Goal: Transaction & Acquisition: Obtain resource

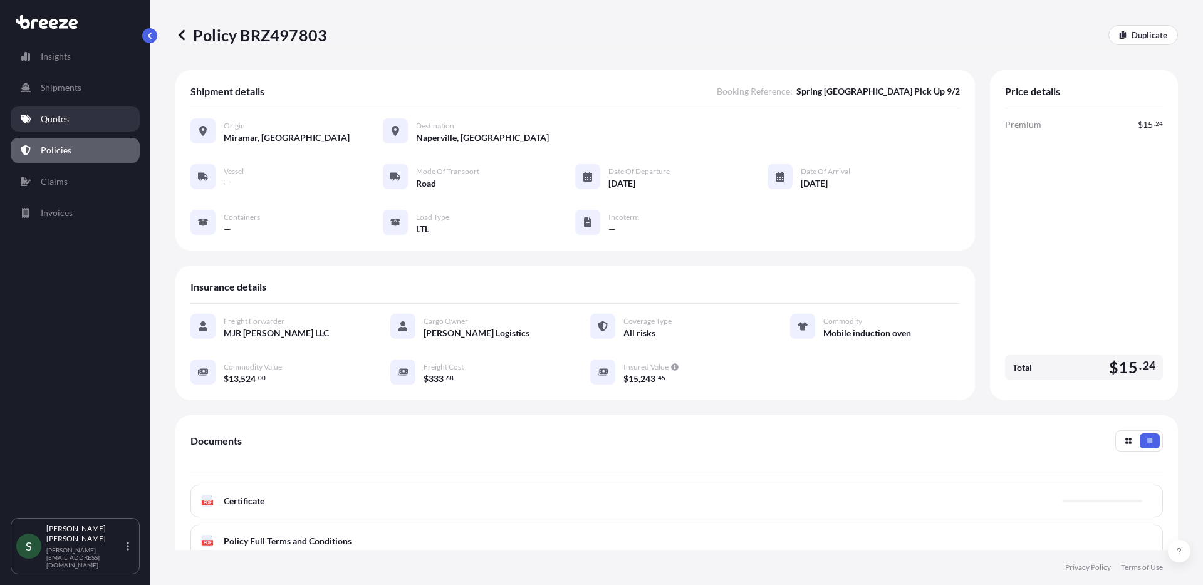
click at [80, 121] on link "Quotes" at bounding box center [75, 119] width 129 height 25
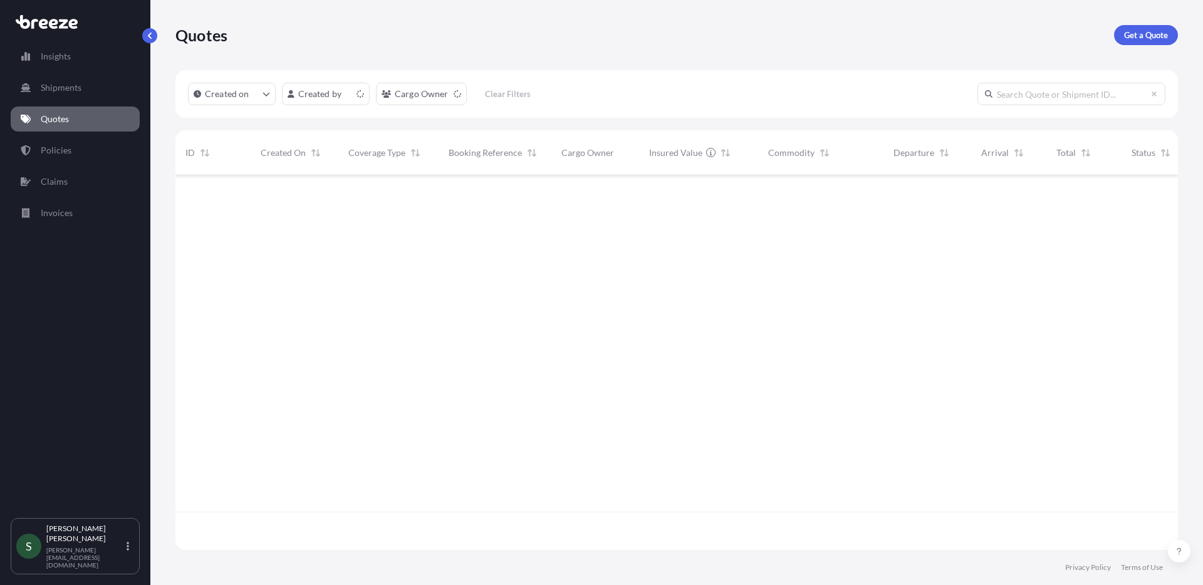
scroll to position [372, 993]
click at [1143, 40] on p "Get a Quote" at bounding box center [1146, 35] width 44 height 13
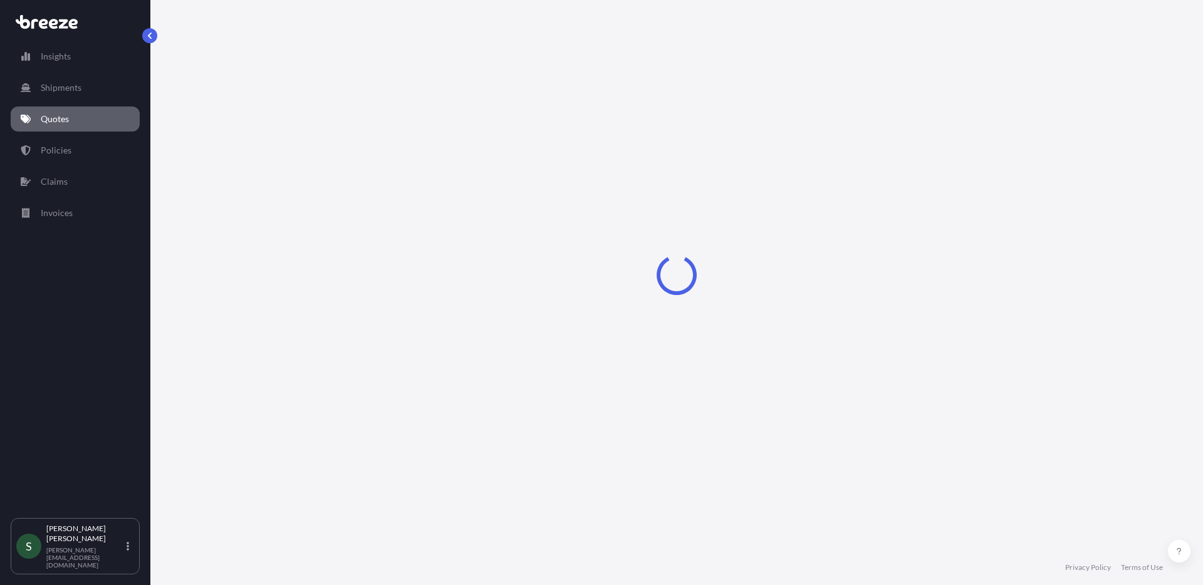
select select "Sea"
select select "1"
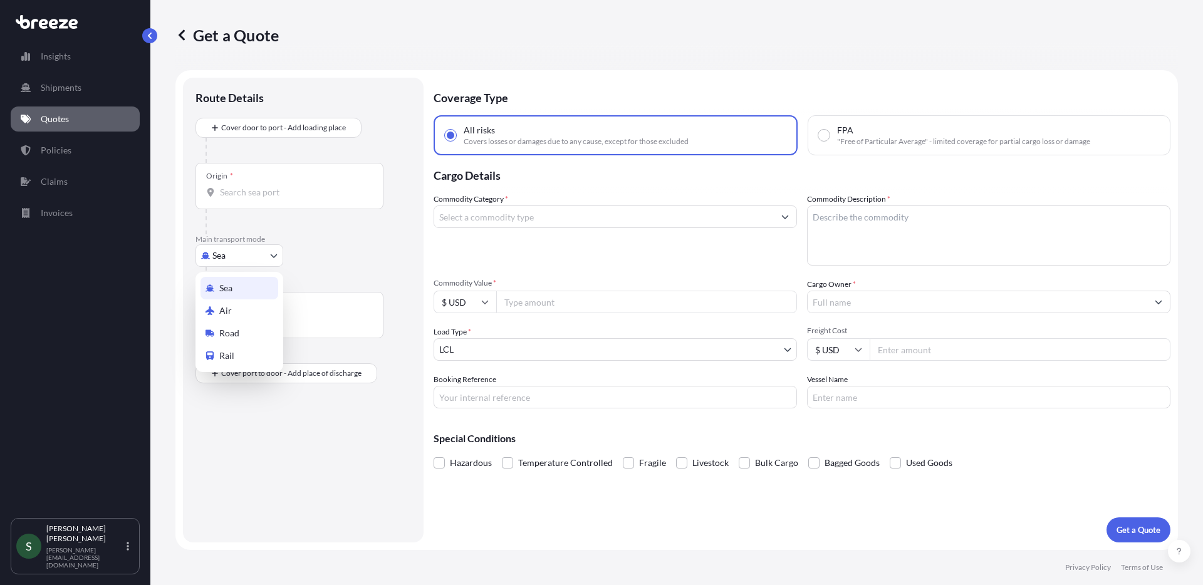
click at [253, 255] on body "Insights Shipments Quotes Policies Claims Invoices S [PERSON_NAME] [PERSON_NAME…" at bounding box center [601, 292] width 1203 height 585
click at [241, 339] on div "Road" at bounding box center [240, 333] width 78 height 23
select select "Road"
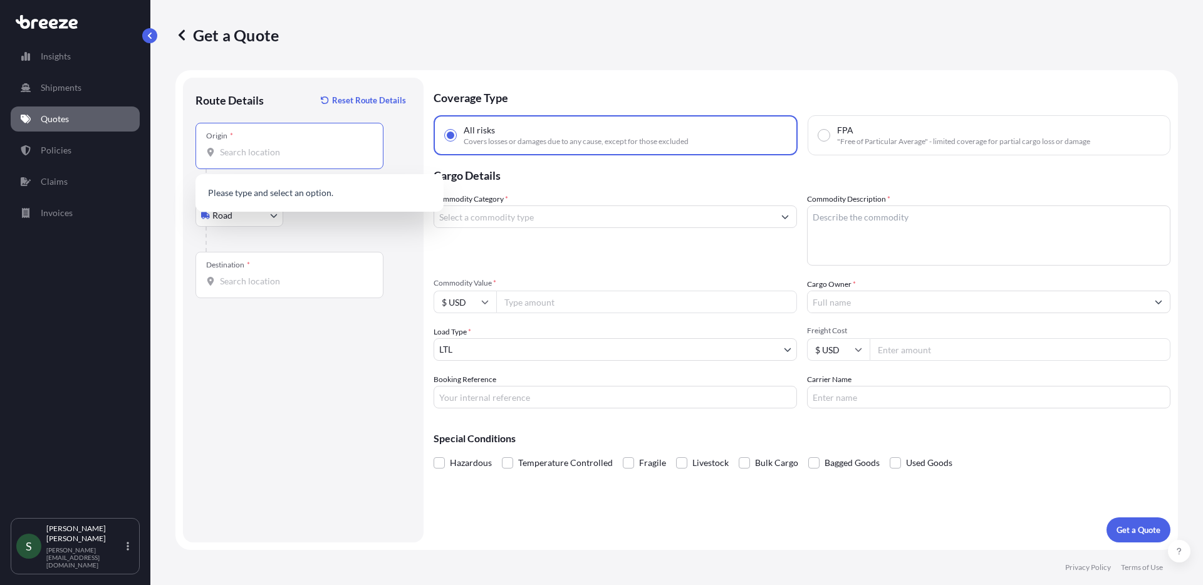
click at [270, 150] on input "Origin *" at bounding box center [294, 152] width 148 height 13
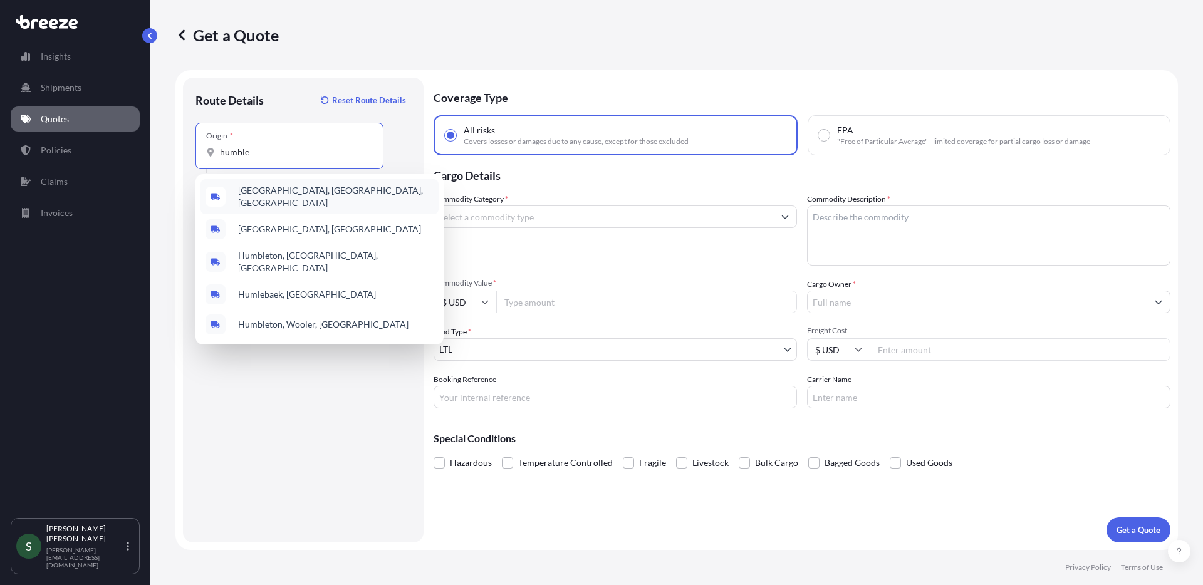
click at [300, 189] on span "[GEOGRAPHIC_DATA], [GEOGRAPHIC_DATA], [GEOGRAPHIC_DATA]" at bounding box center [336, 196] width 196 height 25
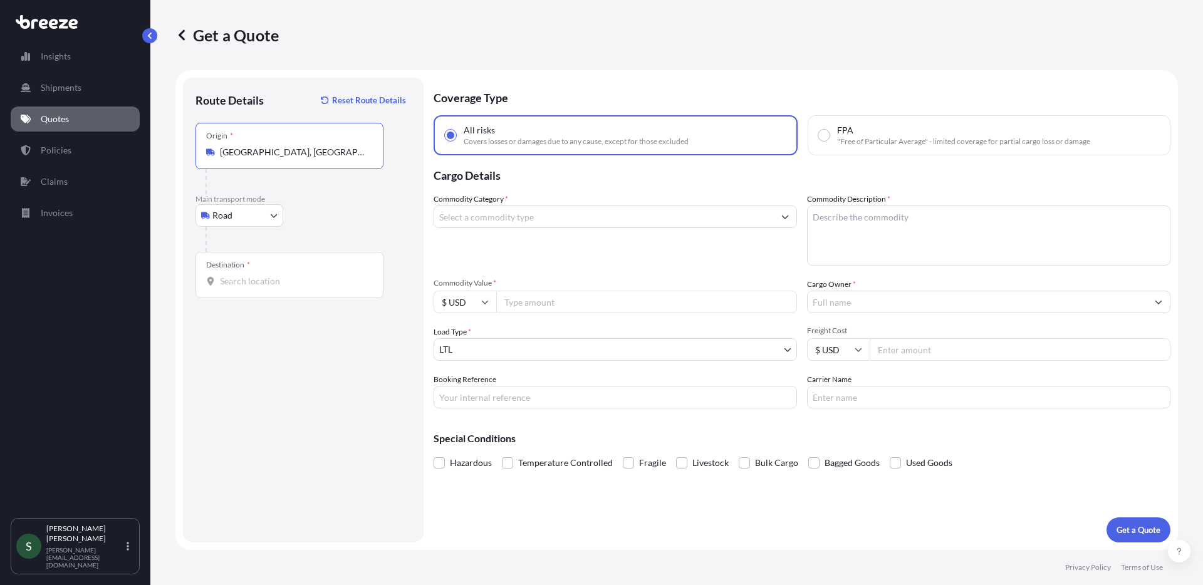
type input "[GEOGRAPHIC_DATA], [GEOGRAPHIC_DATA], [GEOGRAPHIC_DATA]"
click at [277, 286] on input "Destination *" at bounding box center [294, 281] width 148 height 13
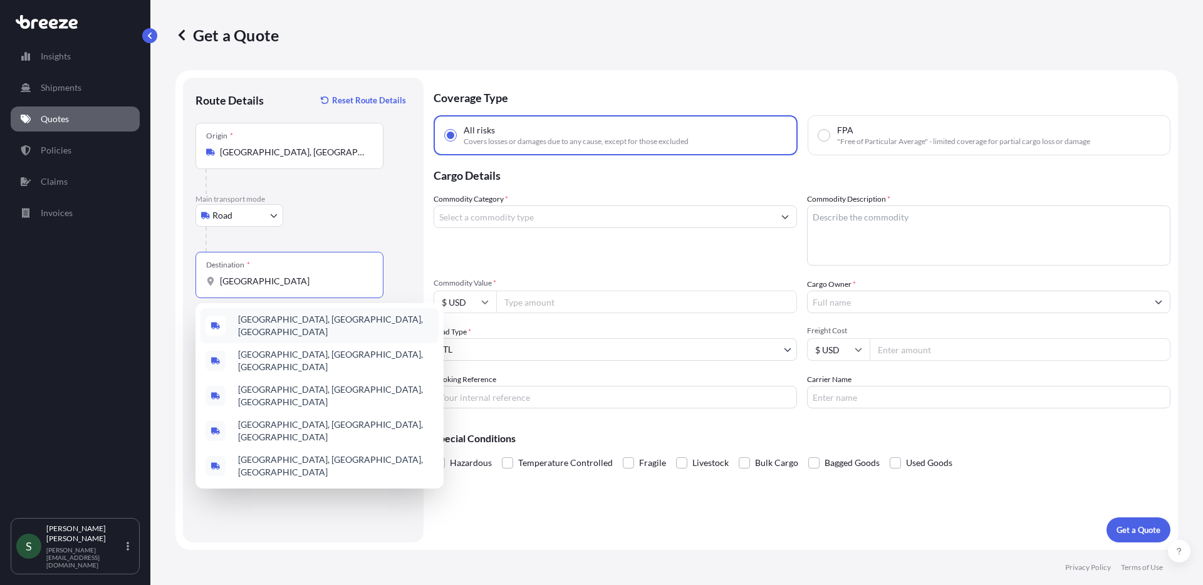
click at [311, 321] on div "[GEOGRAPHIC_DATA], [GEOGRAPHIC_DATA], [GEOGRAPHIC_DATA]" at bounding box center [320, 325] width 238 height 35
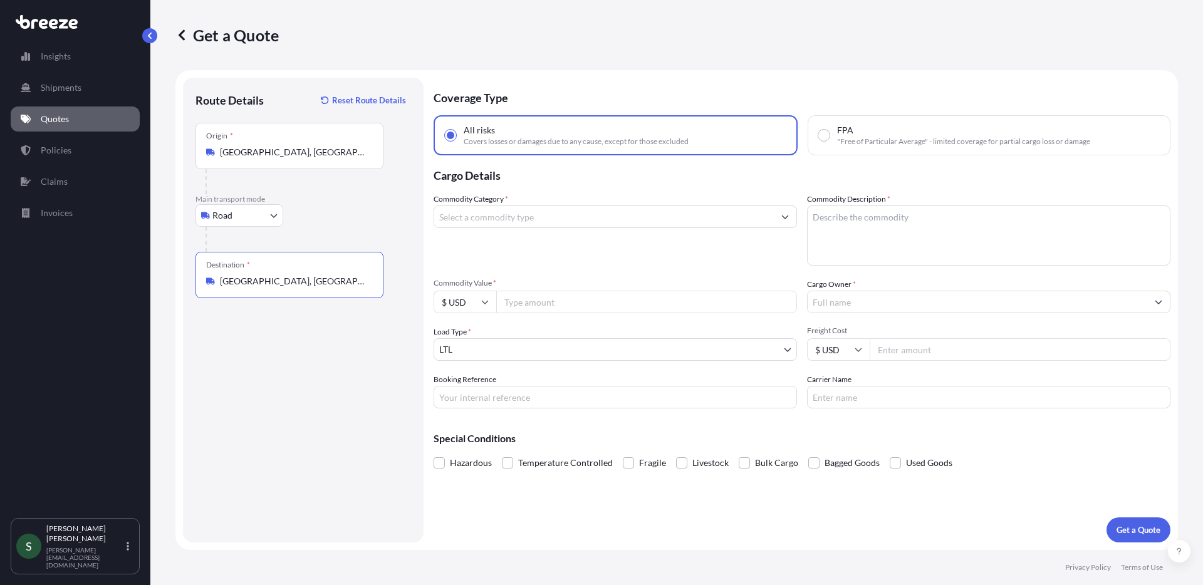
type input "[GEOGRAPHIC_DATA], [GEOGRAPHIC_DATA], [GEOGRAPHIC_DATA]"
click at [540, 221] on input "Commodity Category *" at bounding box center [604, 217] width 340 height 23
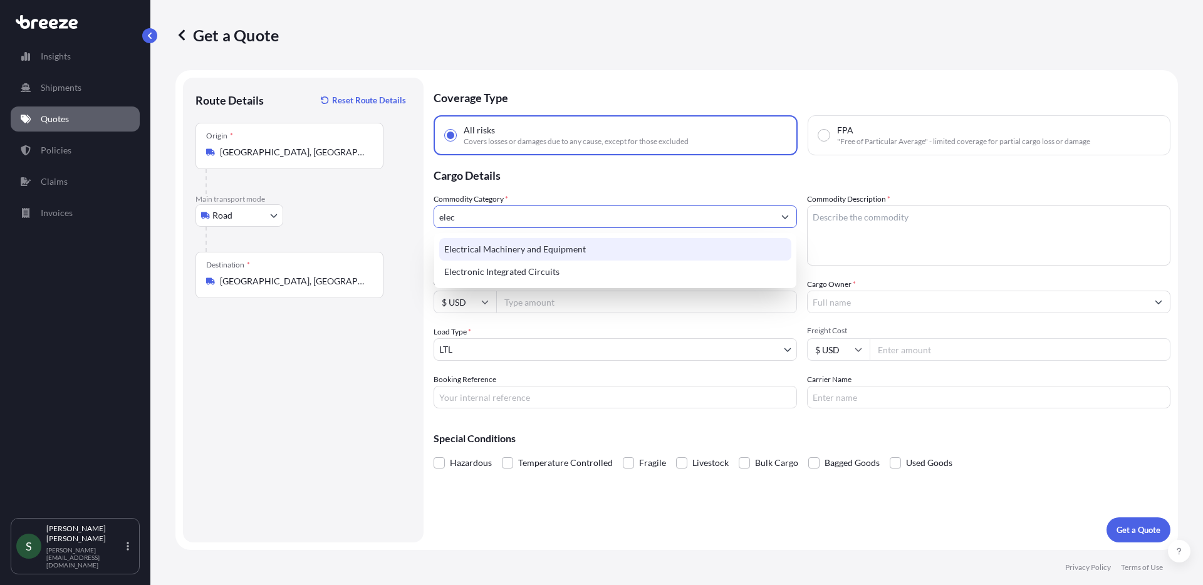
click at [576, 248] on div "Electrical Machinery and Equipment" at bounding box center [615, 249] width 352 height 23
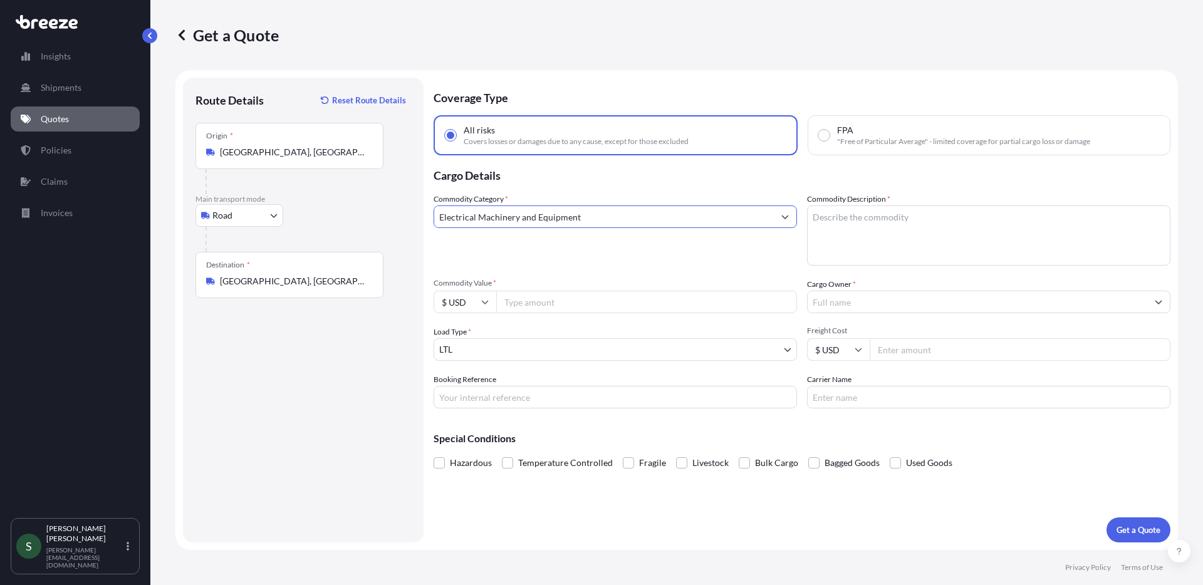
type input "Electrical Machinery and Equipment"
click at [847, 220] on textarea "Commodity Description *" at bounding box center [988, 236] width 363 height 60
type textarea "Refrigerated Countertops"
click at [593, 291] on input "Commodity Value *" at bounding box center [646, 302] width 301 height 23
click at [541, 300] on input "Commodity Value *" at bounding box center [646, 302] width 301 height 23
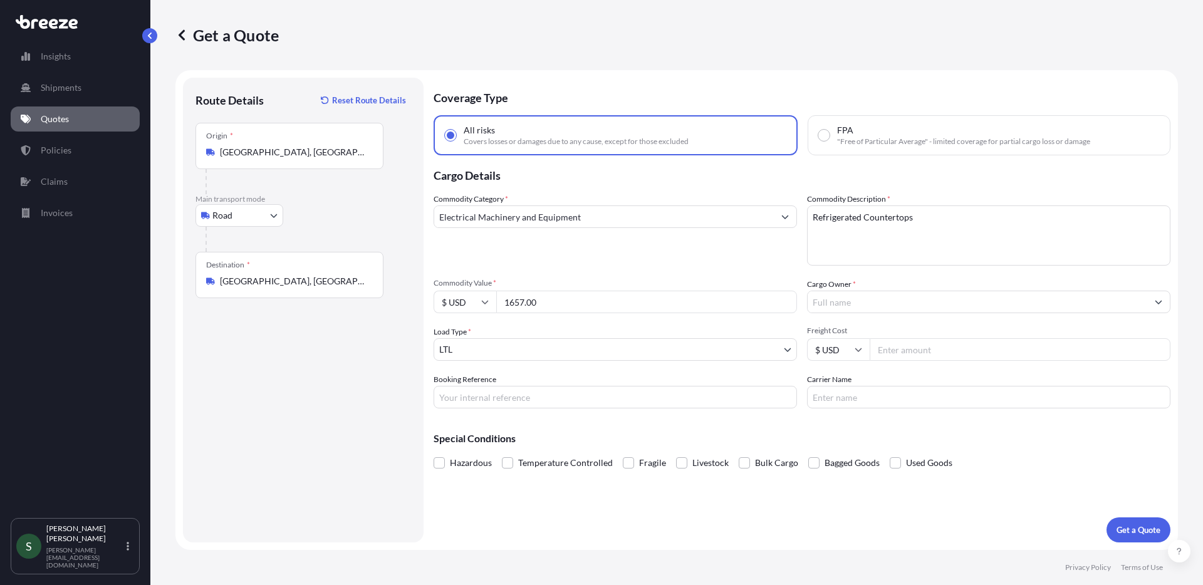
type input "1657.00"
click at [894, 302] on input "Cargo Owner *" at bounding box center [978, 302] width 340 height 23
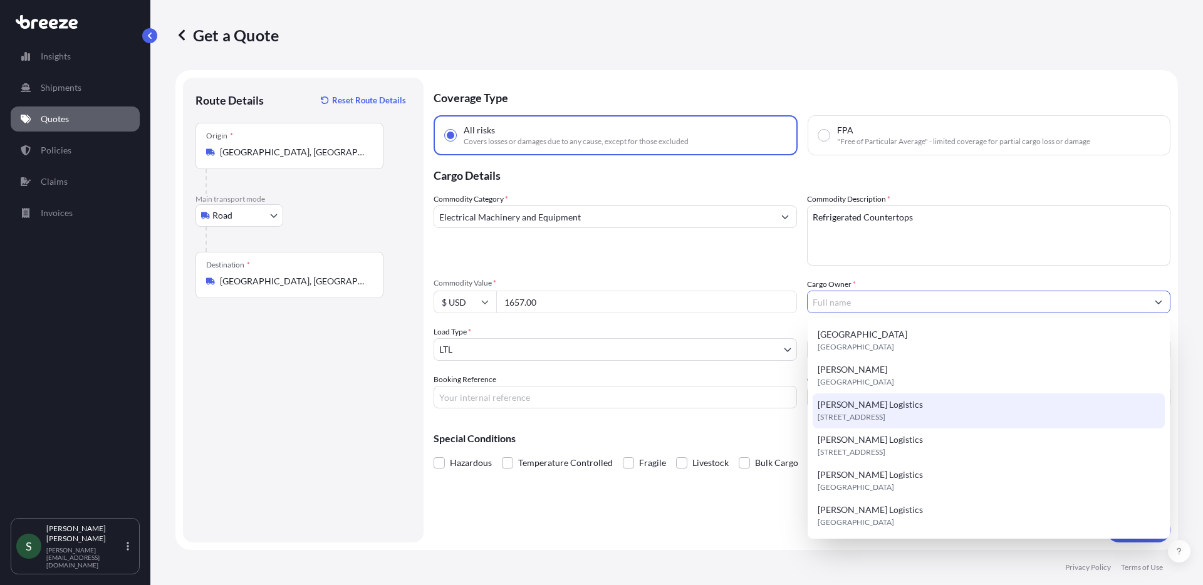
click at [915, 397] on div "[PERSON_NAME] Logistics [STREET_ADDRESS]" at bounding box center [989, 411] width 352 height 35
type input "[PERSON_NAME] Logistics"
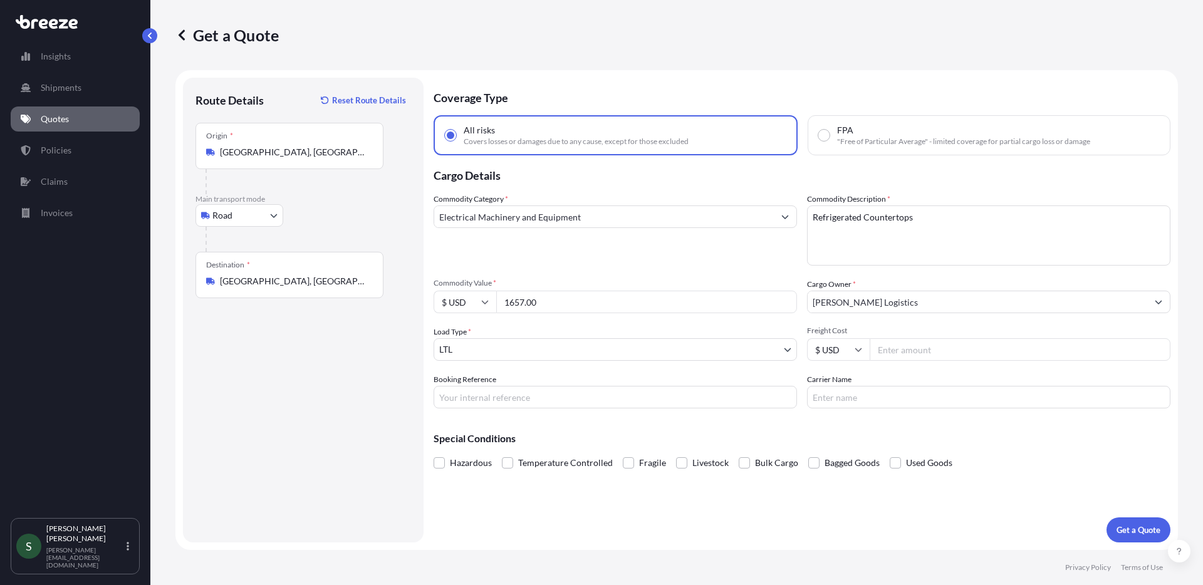
click at [916, 356] on input "Freight Cost" at bounding box center [1020, 349] width 301 height 23
type input "111.50"
click at [635, 400] on input "Booking Reference" at bounding box center [615, 397] width 363 height 23
click at [897, 402] on input "Carrier Name" at bounding box center [988, 397] width 363 height 23
click at [1048, 451] on div "Special Conditions Hazardous Temperature Controlled Fragile Livestock Bulk Carg…" at bounding box center [802, 446] width 737 height 54
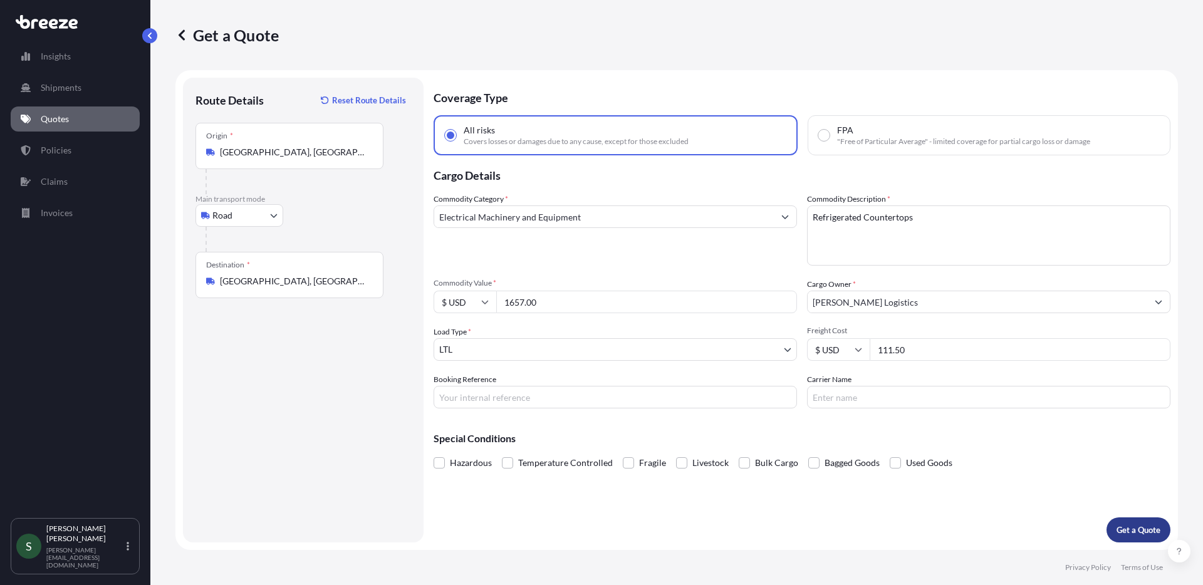
click at [1150, 526] on p "Get a Quote" at bounding box center [1139, 530] width 44 height 13
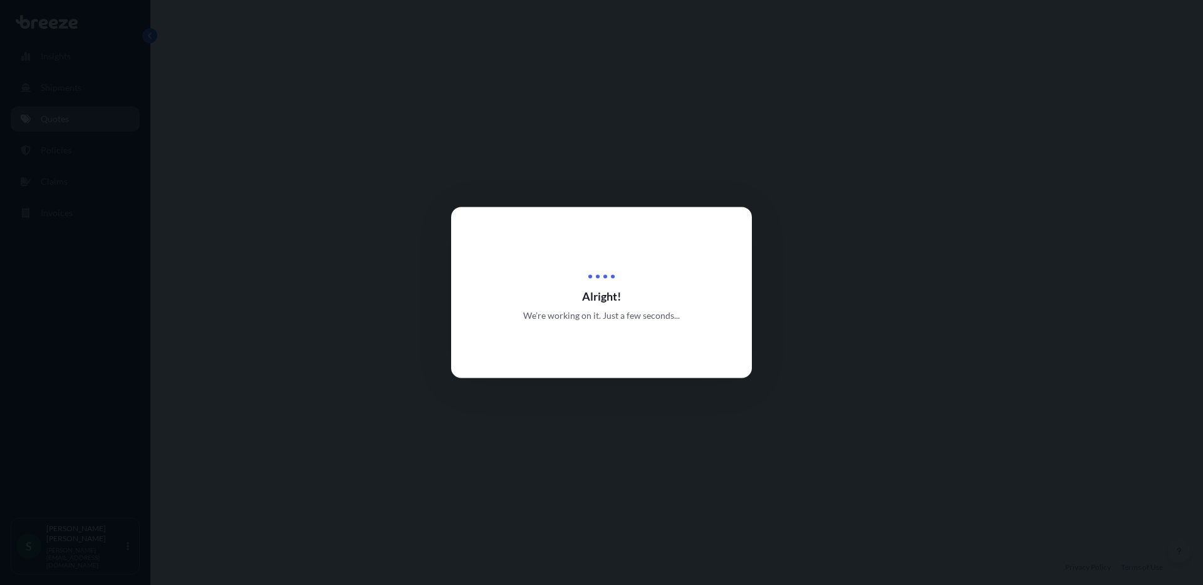
select select "Road"
select select "1"
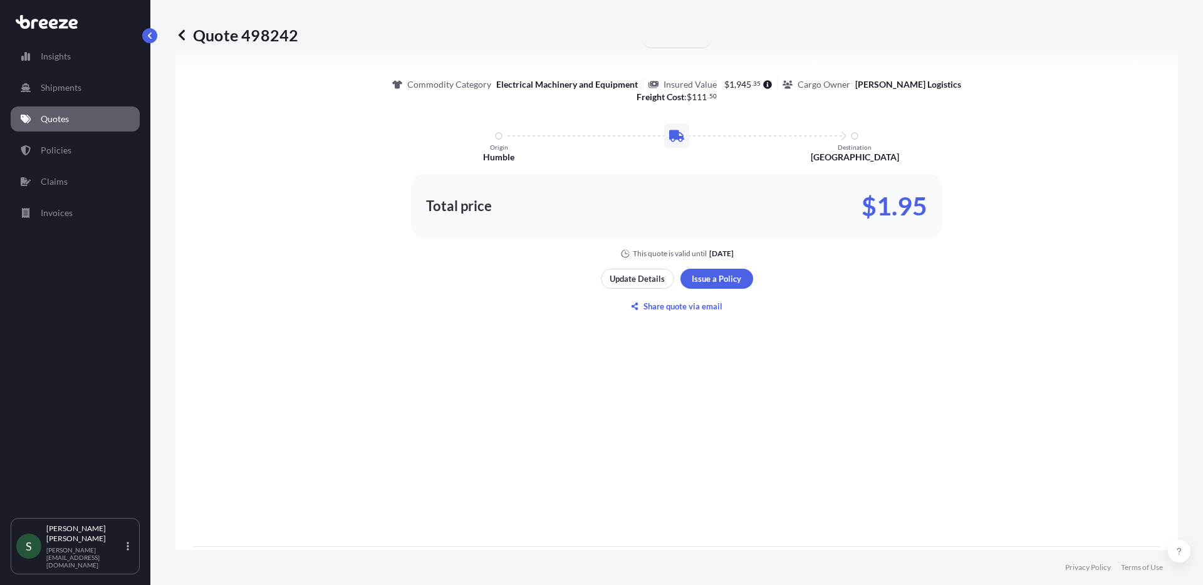
scroll to position [803, 0]
